Goal: Task Accomplishment & Management: Complete application form

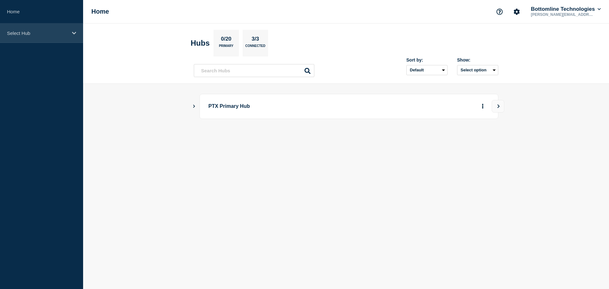
click at [29, 37] on div "Select Hub" at bounding box center [41, 32] width 83 height 19
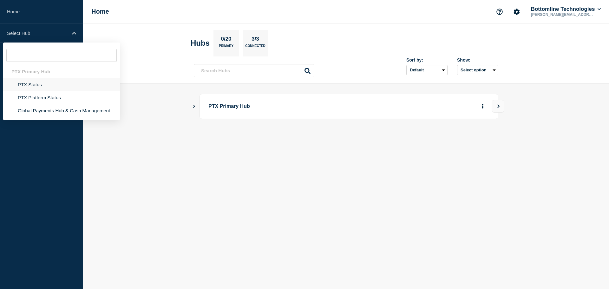
click at [22, 85] on li "PTX Status" at bounding box center [61, 84] width 117 height 13
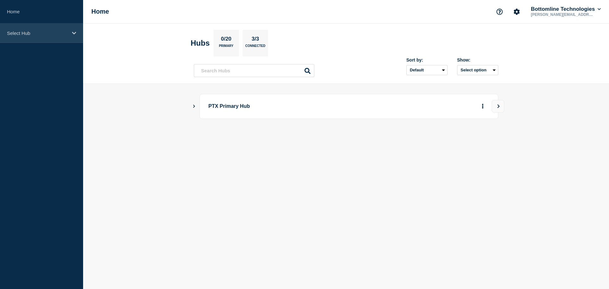
click at [27, 38] on div "Select Hub" at bounding box center [41, 32] width 83 height 19
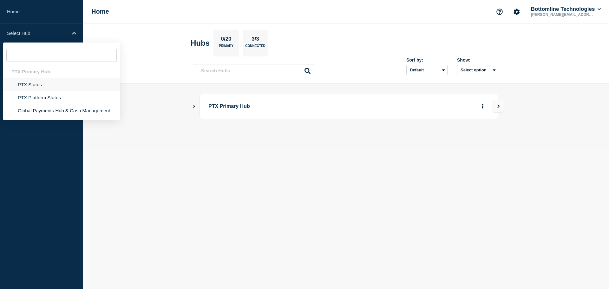
click at [23, 79] on li "PTX Status" at bounding box center [61, 84] width 117 height 13
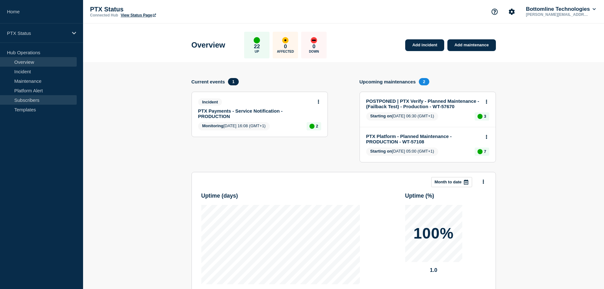
click at [37, 100] on link "Subscribers" at bounding box center [38, 100] width 77 height 10
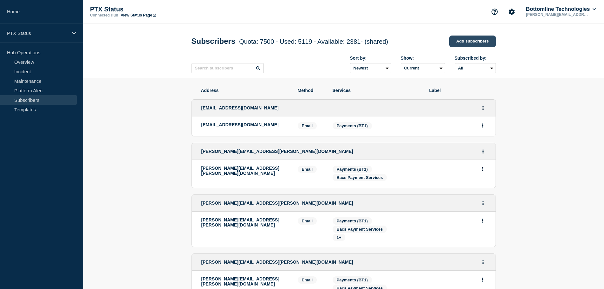
click at [472, 40] on link "Add subscribers" at bounding box center [472, 42] width 47 height 12
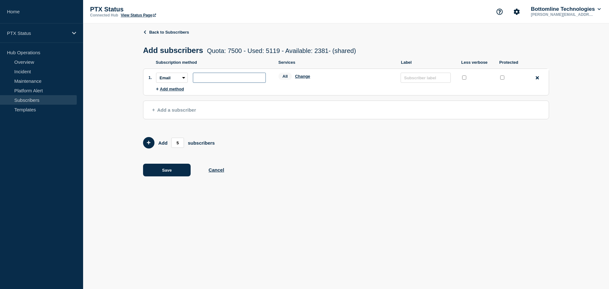
click at [221, 77] on input "subscription-address" at bounding box center [229, 78] width 73 height 10
paste input "natalie.atkins-metcalfe@darlington.gov.uk"
type input "natalie.atkins-metcalfe@darlington.gov.uk"
click at [503, 80] on input "protected checkbox" at bounding box center [502, 77] width 4 height 4
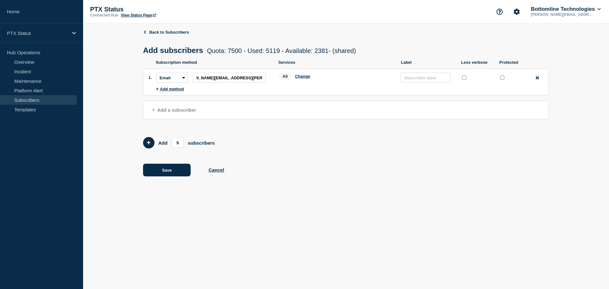
checkbox input "true"
click at [299, 79] on button "Change" at bounding box center [302, 76] width 15 height 5
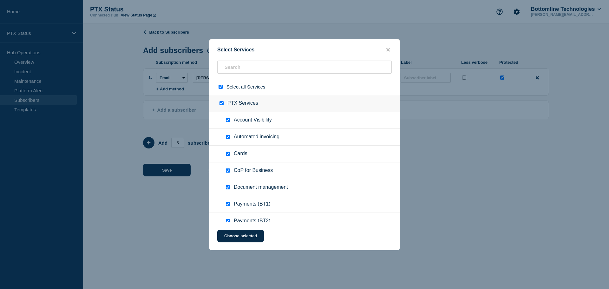
click at [218, 88] on div at bounding box center [221, 87] width 9 height 6
click at [220, 89] on input "select all checkbox" at bounding box center [221, 87] width 4 height 4
checkbox input "false"
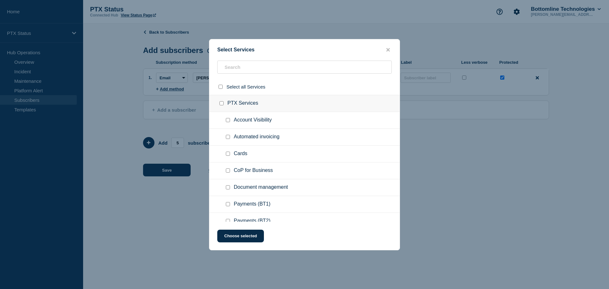
checkbox input "false"
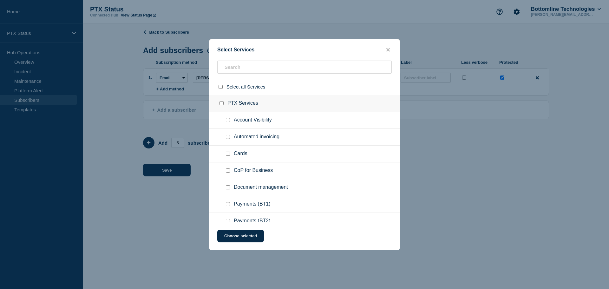
checkbox input "false"
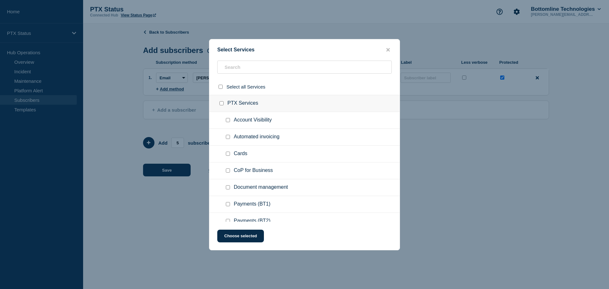
checkbox input "false"
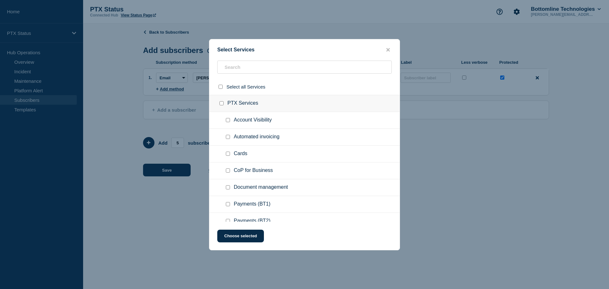
checkbox input "false"
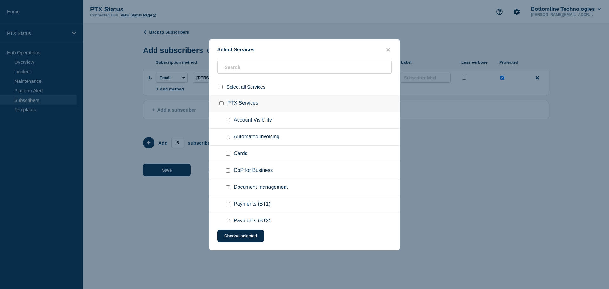
checkbox input "false"
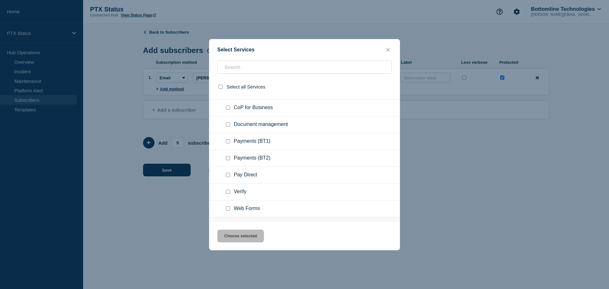
scroll to position [63, 0]
click at [228, 142] on input "Payments (BT1) checkbox" at bounding box center [228, 141] width 4 height 4
checkbox input "true"
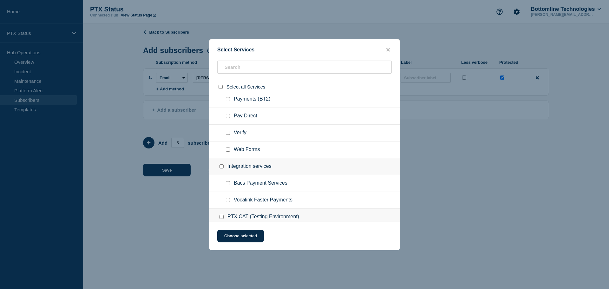
scroll to position [127, 0]
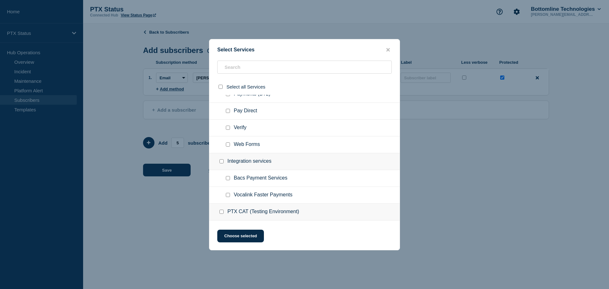
click at [230, 178] on input "Bacs Payment Services checkbox" at bounding box center [228, 178] width 4 height 4
checkbox input "true"
click at [238, 236] on button "Choose selected" at bounding box center [240, 236] width 47 height 13
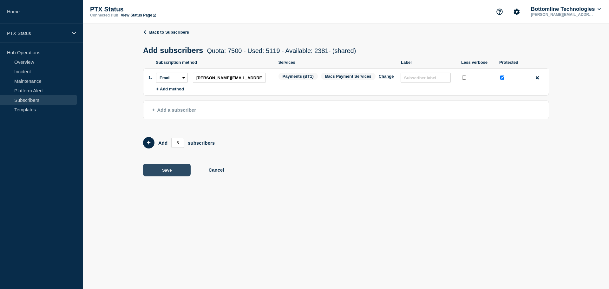
click at [162, 170] on button "Save" at bounding box center [167, 170] width 48 height 13
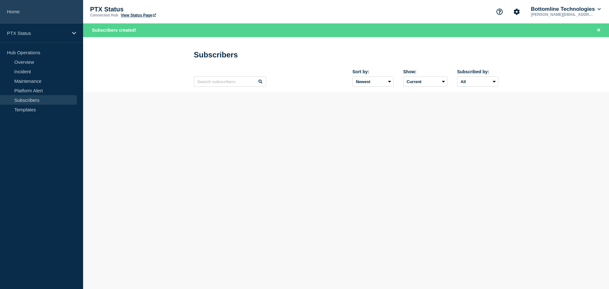
click at [11, 14] on link "Home" at bounding box center [41, 11] width 83 height 23
